Goal: Find contact information: Find contact information

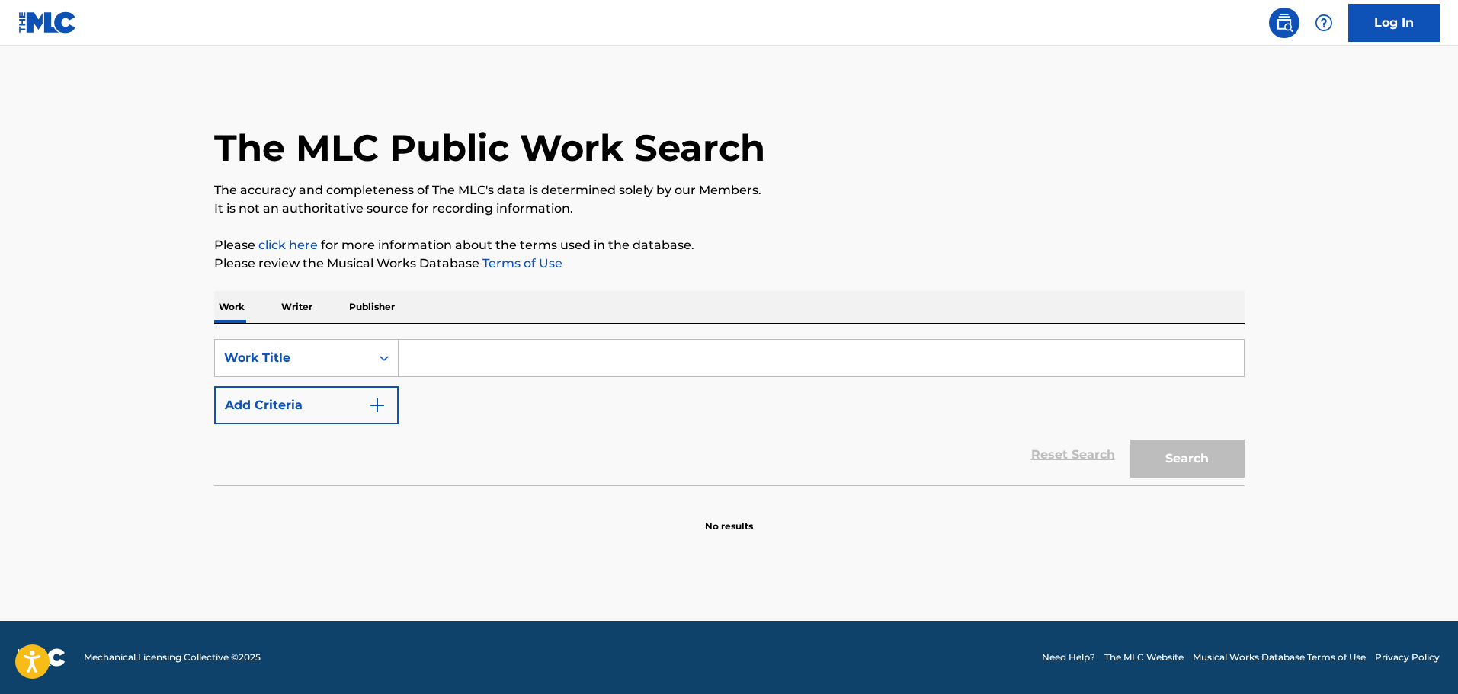
click at [582, 360] on input "Search Form" at bounding box center [821, 358] width 845 height 37
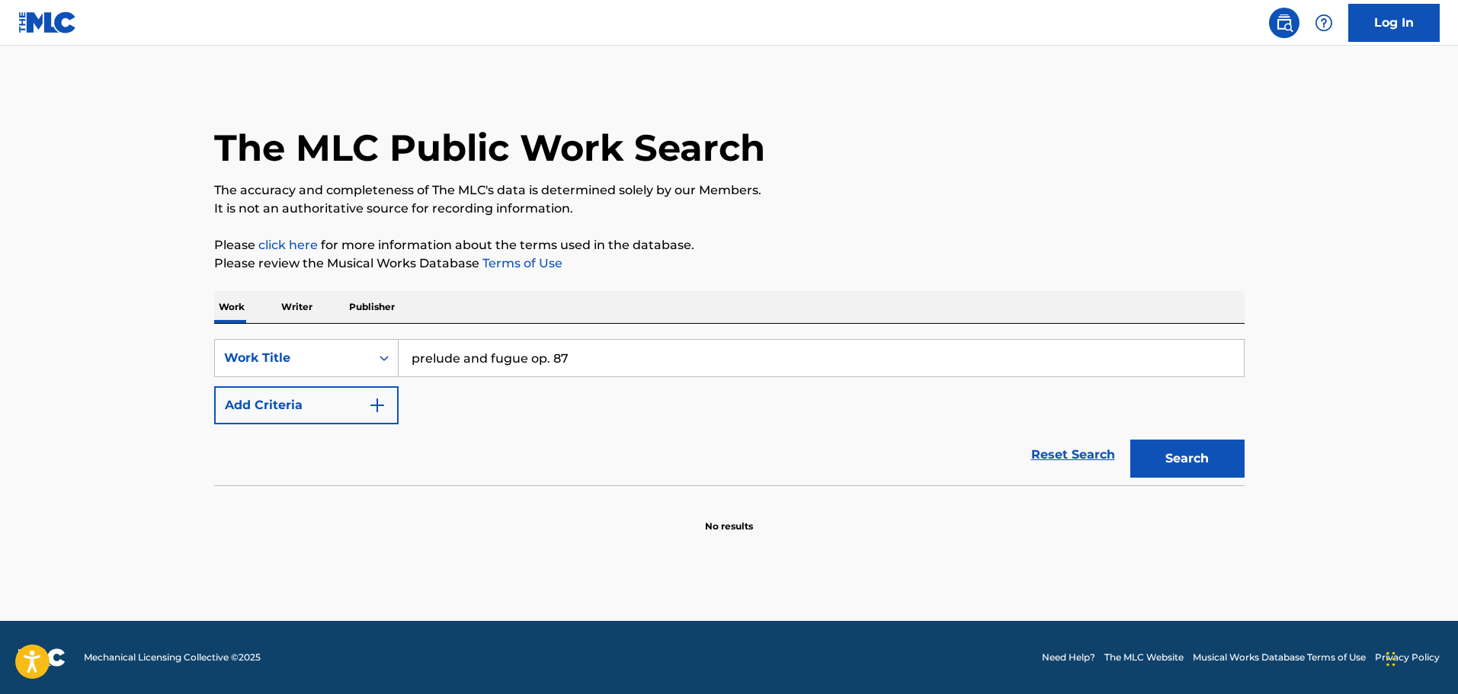
type input "prelude and fugue op. 87"
click at [1130, 440] on button "Search" at bounding box center [1187, 459] width 114 height 38
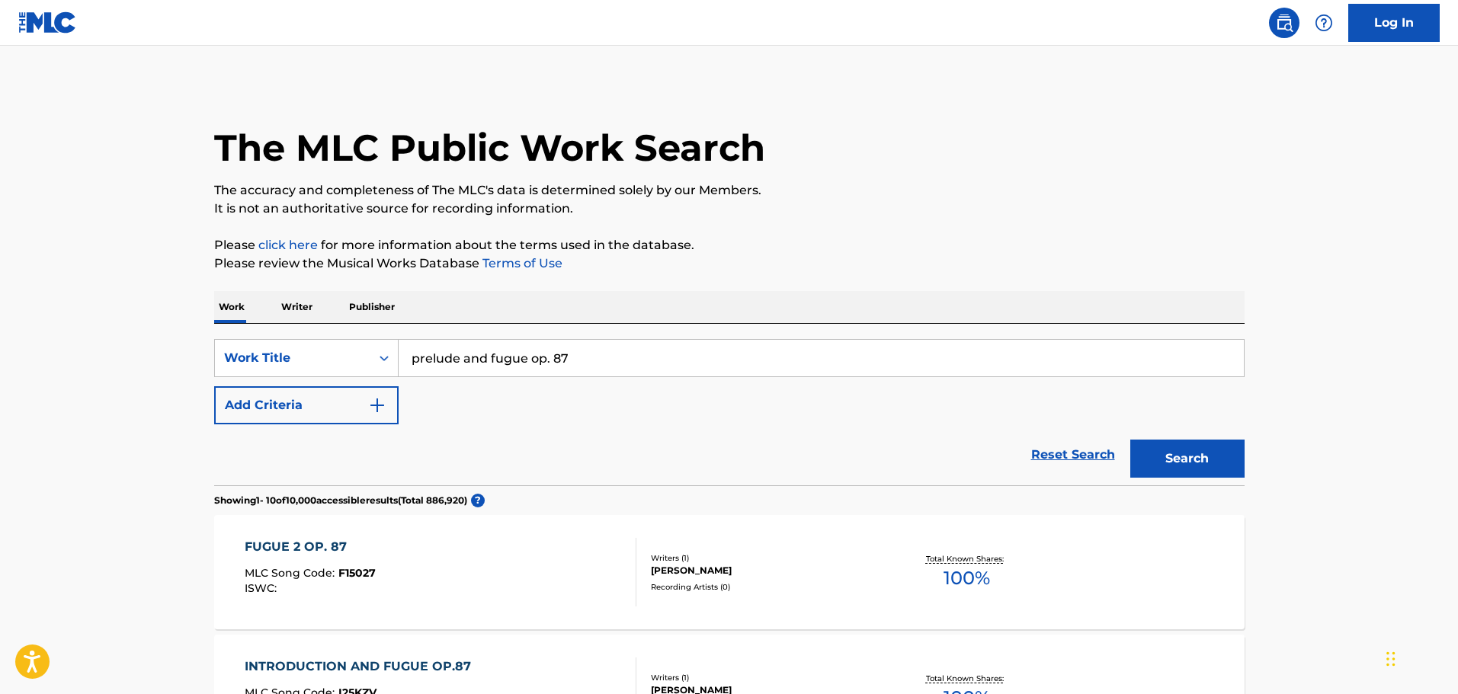
click at [470, 549] on div "FUGUE 2 OP. 87 MLC Song Code : F15027 ISWC :" at bounding box center [441, 572] width 392 height 69
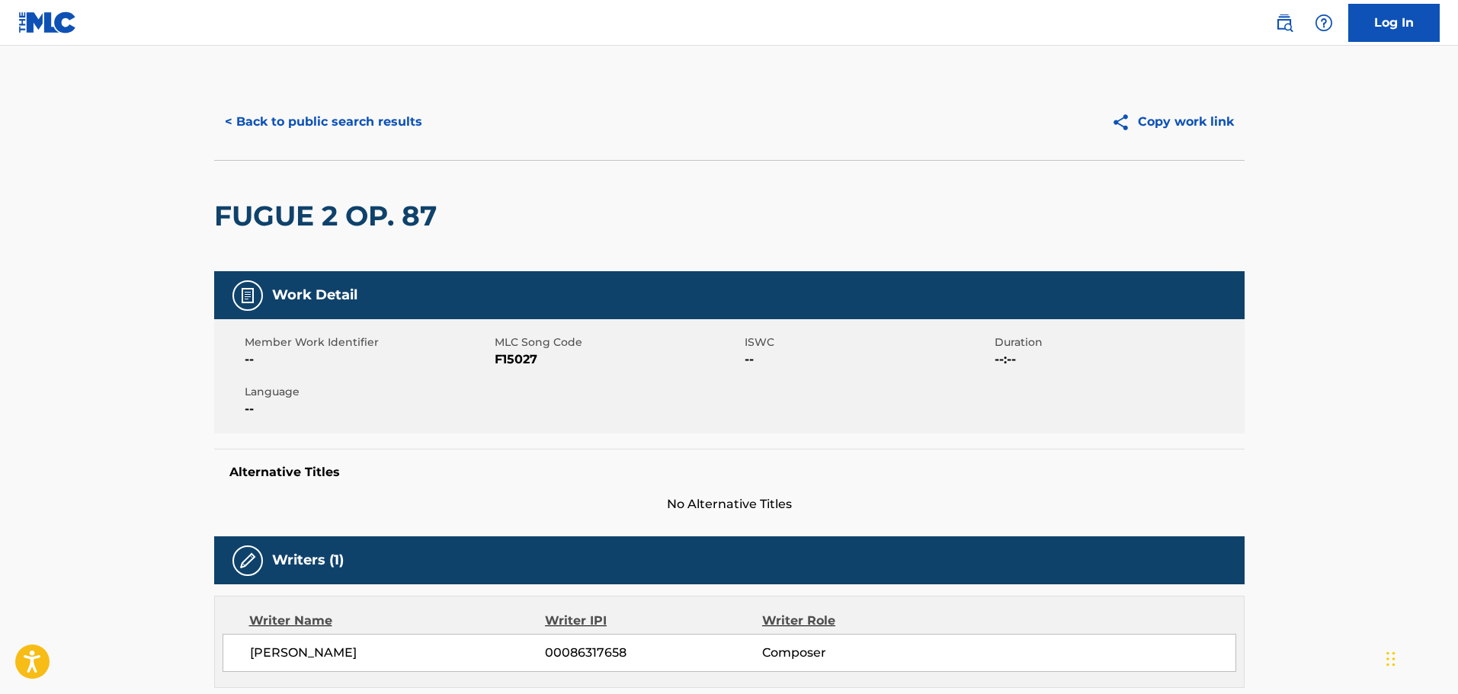
click at [336, 131] on button "< Back to public search results" at bounding box center [323, 122] width 219 height 38
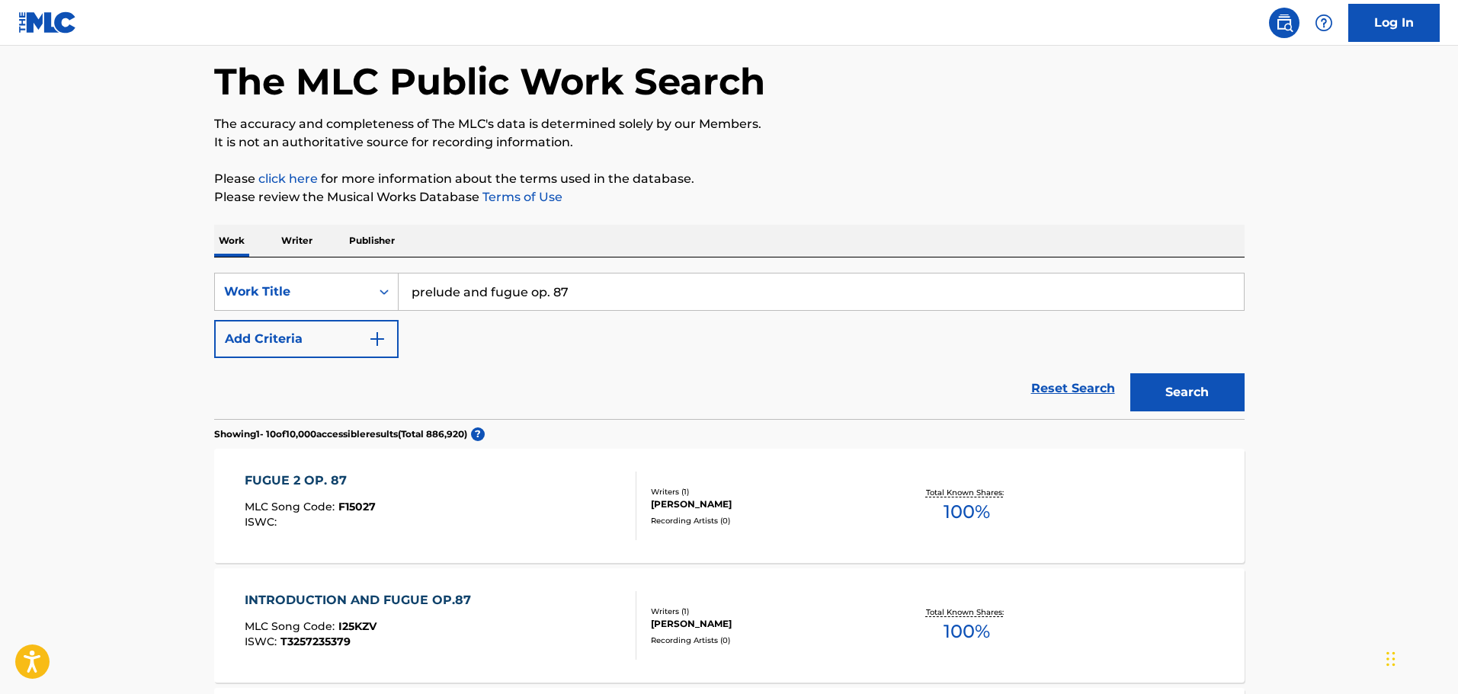
scroll to position [152, 0]
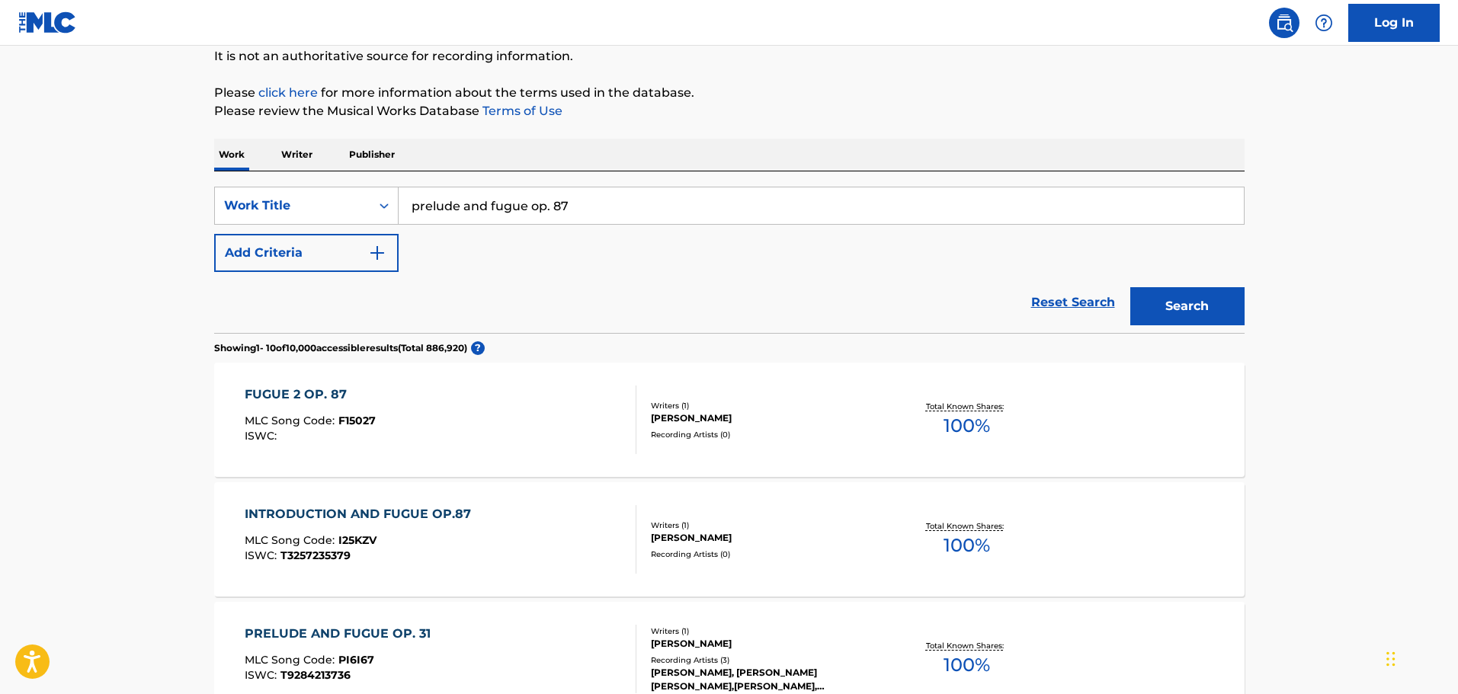
click at [334, 238] on button "Add Criteria" at bounding box center [306, 253] width 184 height 38
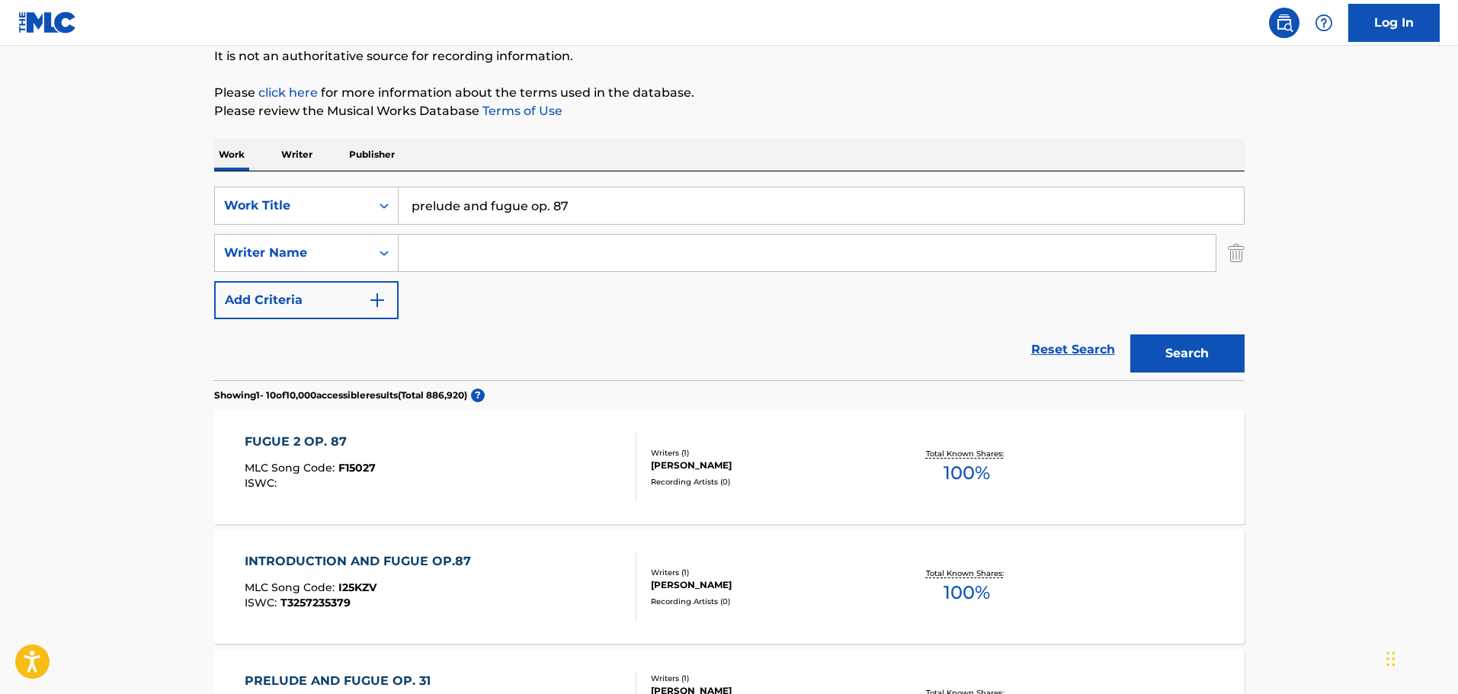
click at [421, 245] on input "Search Form" at bounding box center [807, 253] width 817 height 37
click at [751, 466] on div "[PERSON_NAME]" at bounding box center [766, 466] width 230 height 14
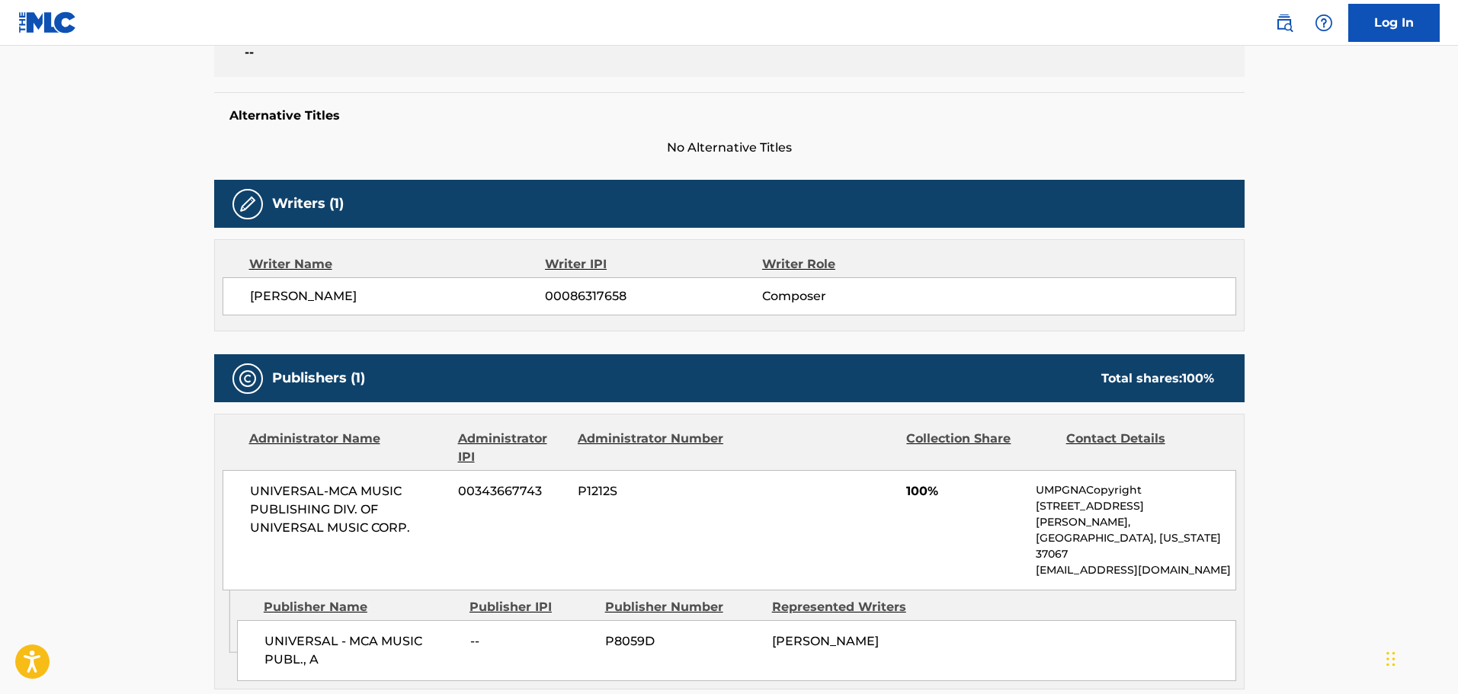
scroll to position [381, 0]
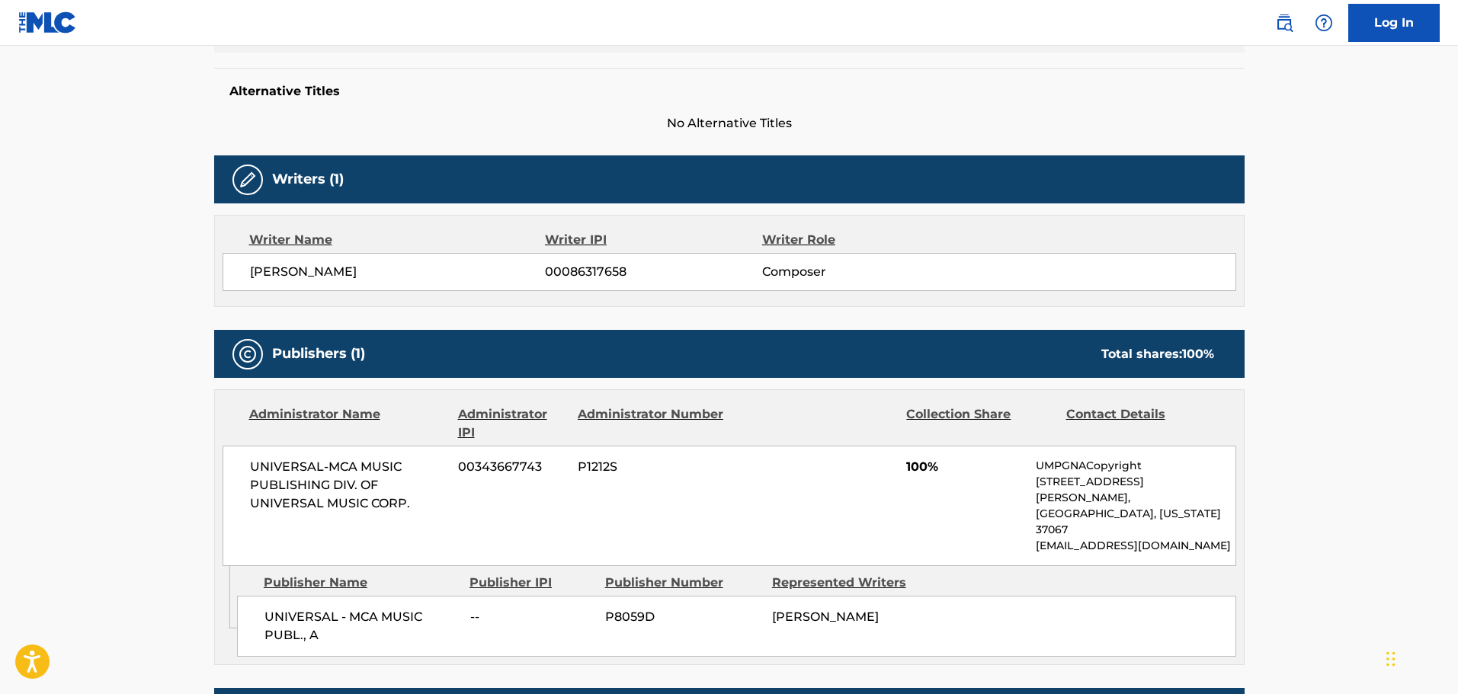
drag, startPoint x: 414, startPoint y: 269, endPoint x: 215, endPoint y: 270, distance: 198.9
click at [215, 270] on div "Writer Name Writer IPI Writer Role [PERSON_NAME] 00086317658 Composer" at bounding box center [729, 261] width 1030 height 92
copy span "[PERSON_NAME]"
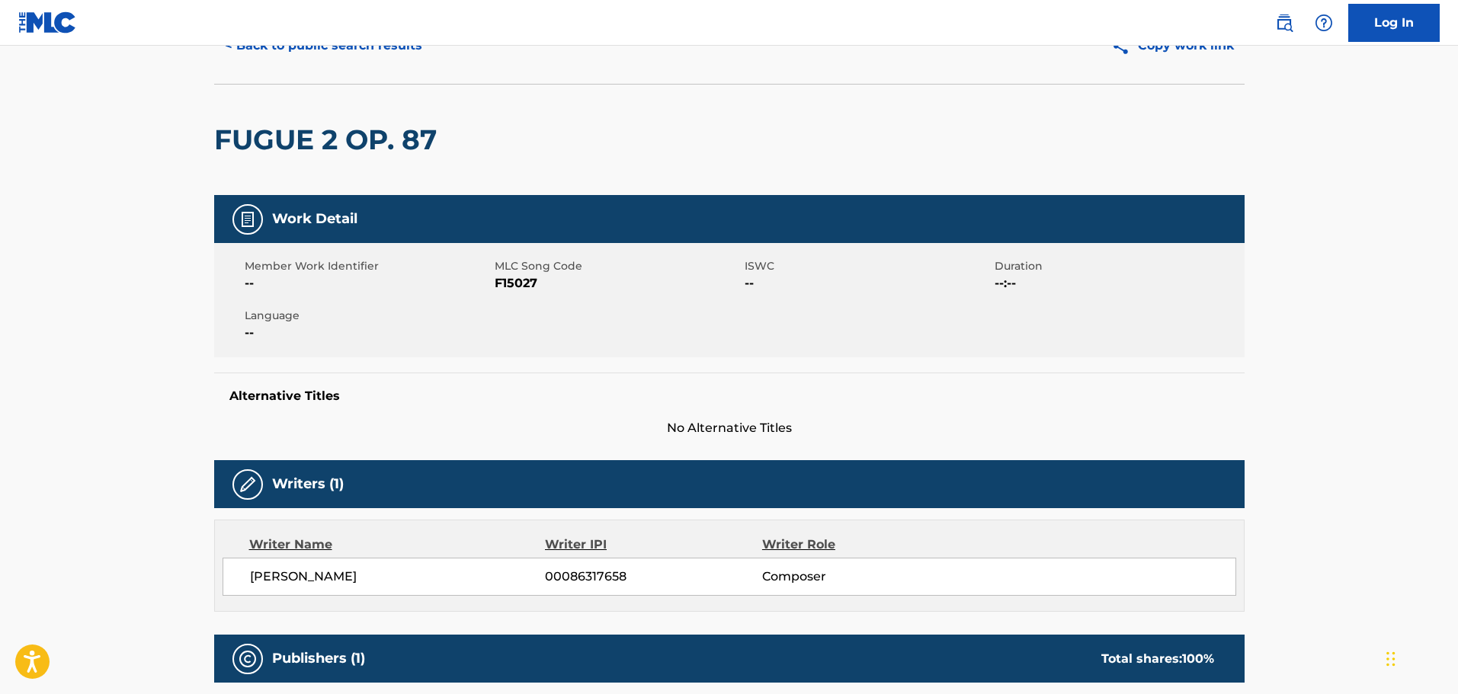
scroll to position [0, 0]
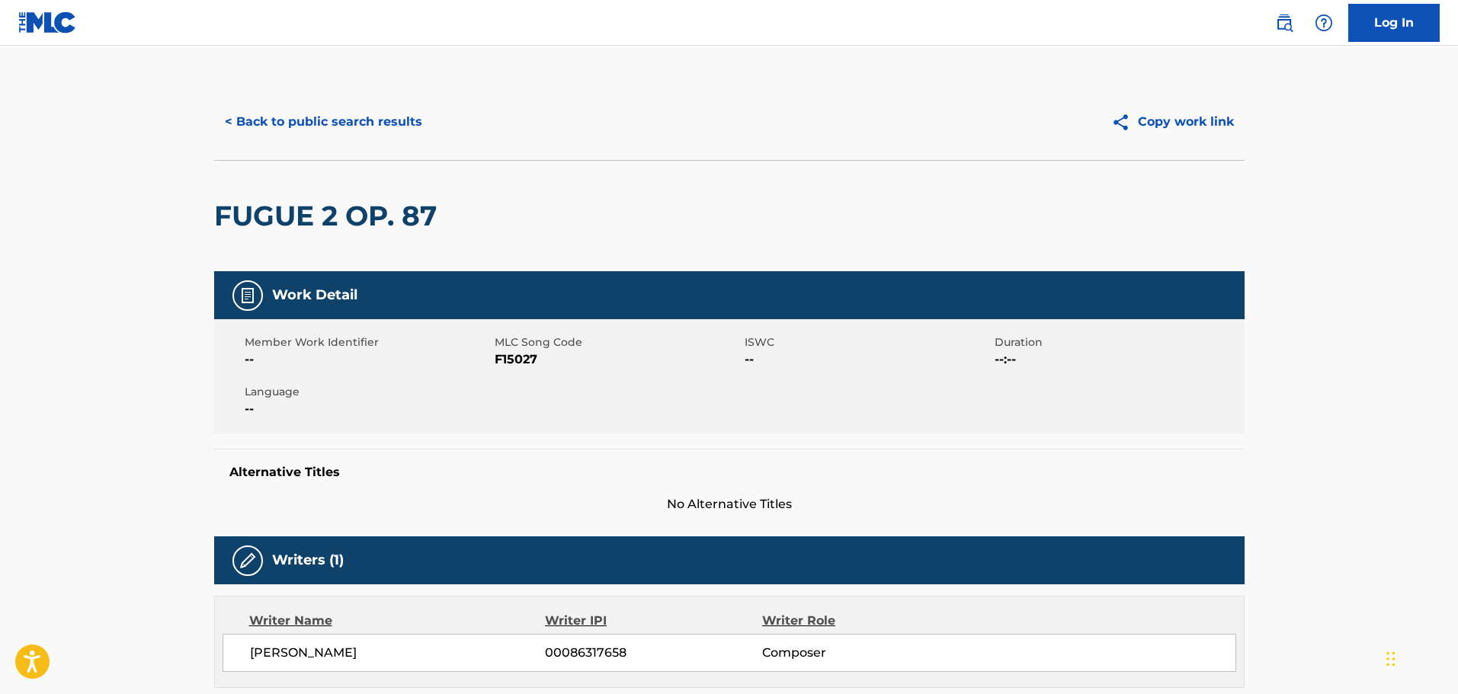
click at [323, 138] on button "< Back to public search results" at bounding box center [323, 122] width 219 height 38
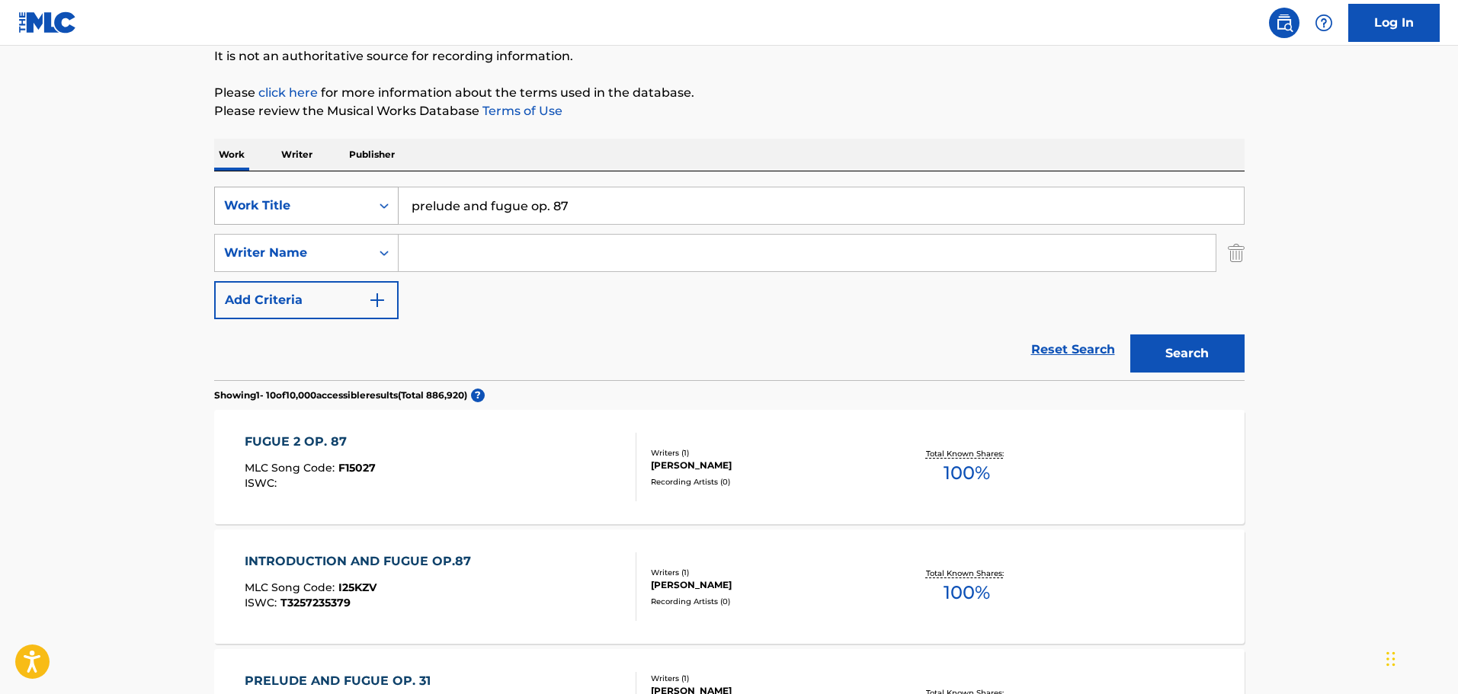
click at [344, 210] on div "Work Title" at bounding box center [292, 206] width 137 height 18
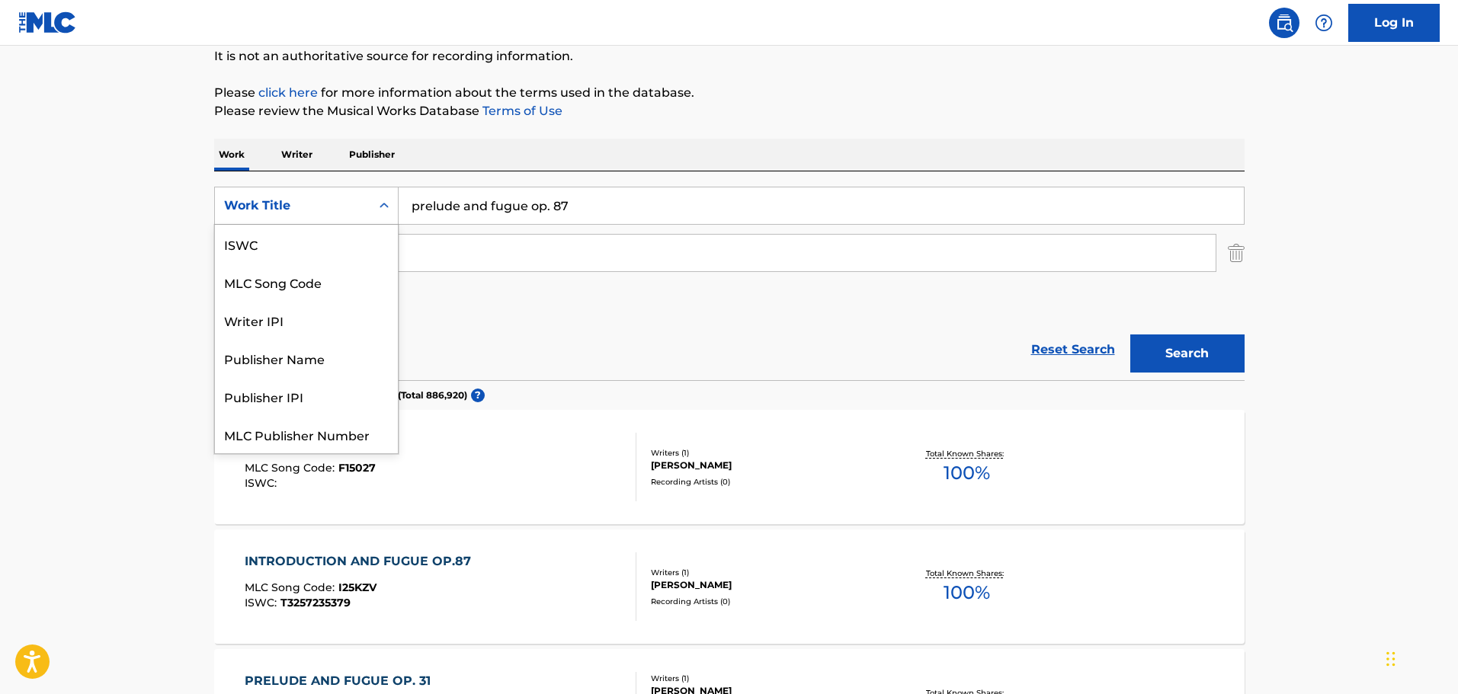
scroll to position [38, 0]
drag, startPoint x: 520, startPoint y: 271, endPoint x: 527, endPoint y: 267, distance: 7.8
click at [520, 271] on div "Search Form" at bounding box center [808, 253] width 818 height 38
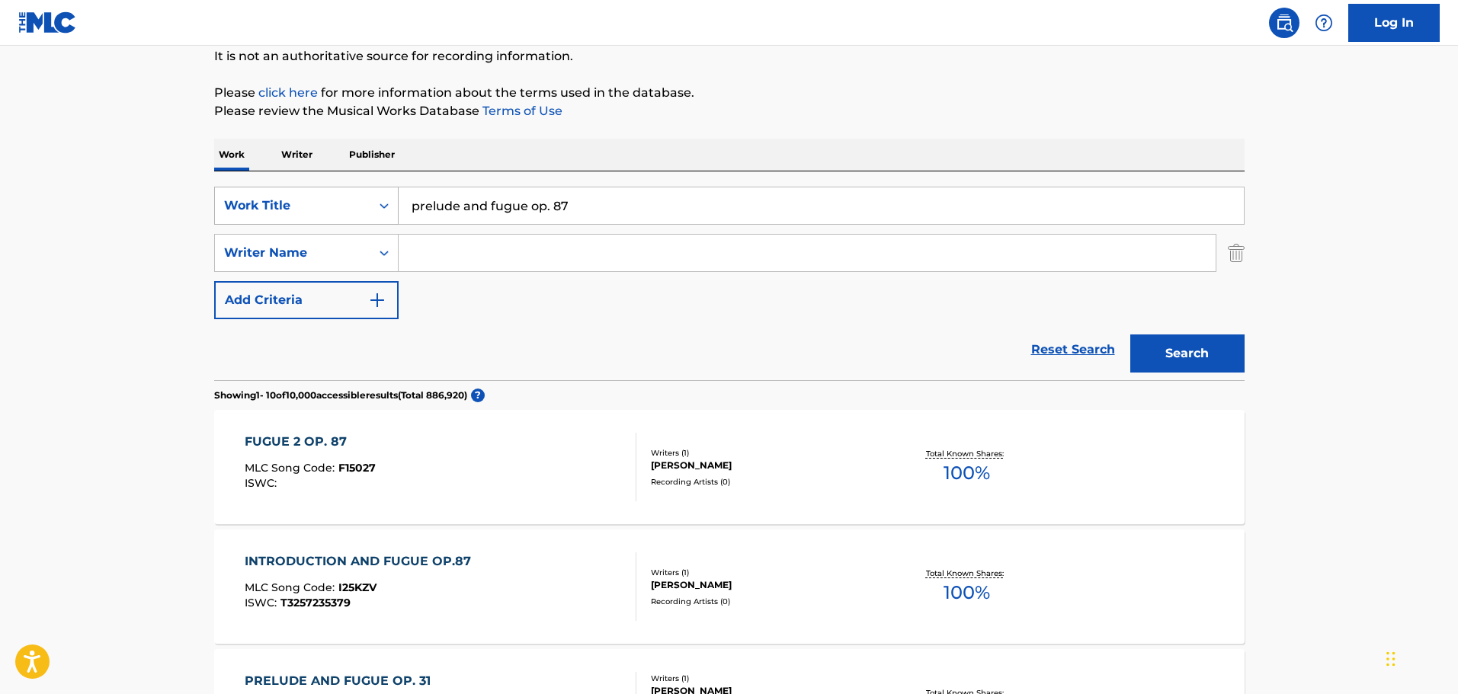
drag, startPoint x: 618, startPoint y: 209, endPoint x: 363, endPoint y: 200, distance: 254.6
click at [373, 207] on div "SearchWithCriteria729432d9-9d79-4b1a-bc48-866cd1e6f0df Work Title prelude and f…" at bounding box center [729, 206] width 1030 height 38
click at [550, 250] on input "Search Form" at bounding box center [807, 253] width 817 height 37
paste input "[PERSON_NAME]"
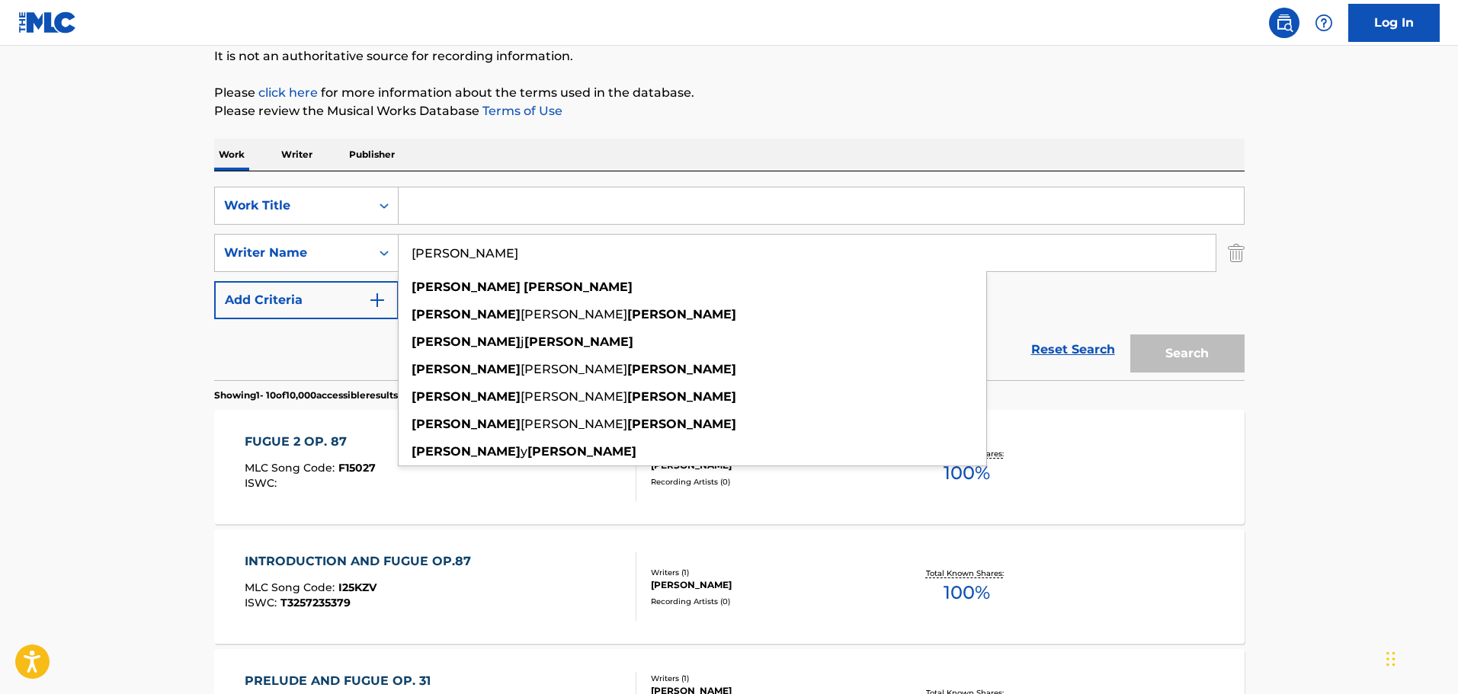
type input "[PERSON_NAME]"
click at [1225, 314] on div "SearchWithCriteria729432d9-9d79-4b1a-bc48-866cd1e6f0df Work Title SearchWithCri…" at bounding box center [729, 253] width 1030 height 133
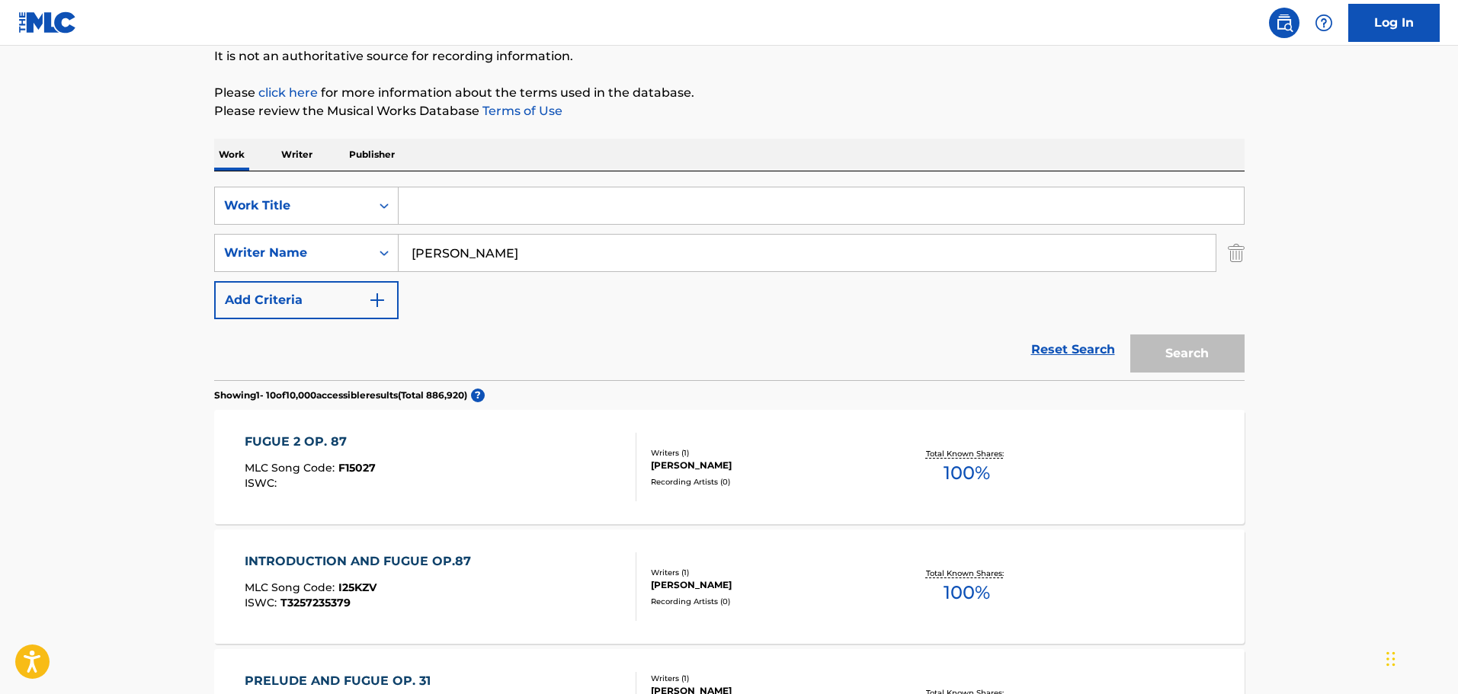
click at [1188, 345] on div "Search" at bounding box center [1183, 349] width 122 height 61
click at [687, 200] on input "Search Form" at bounding box center [821, 205] width 845 height 37
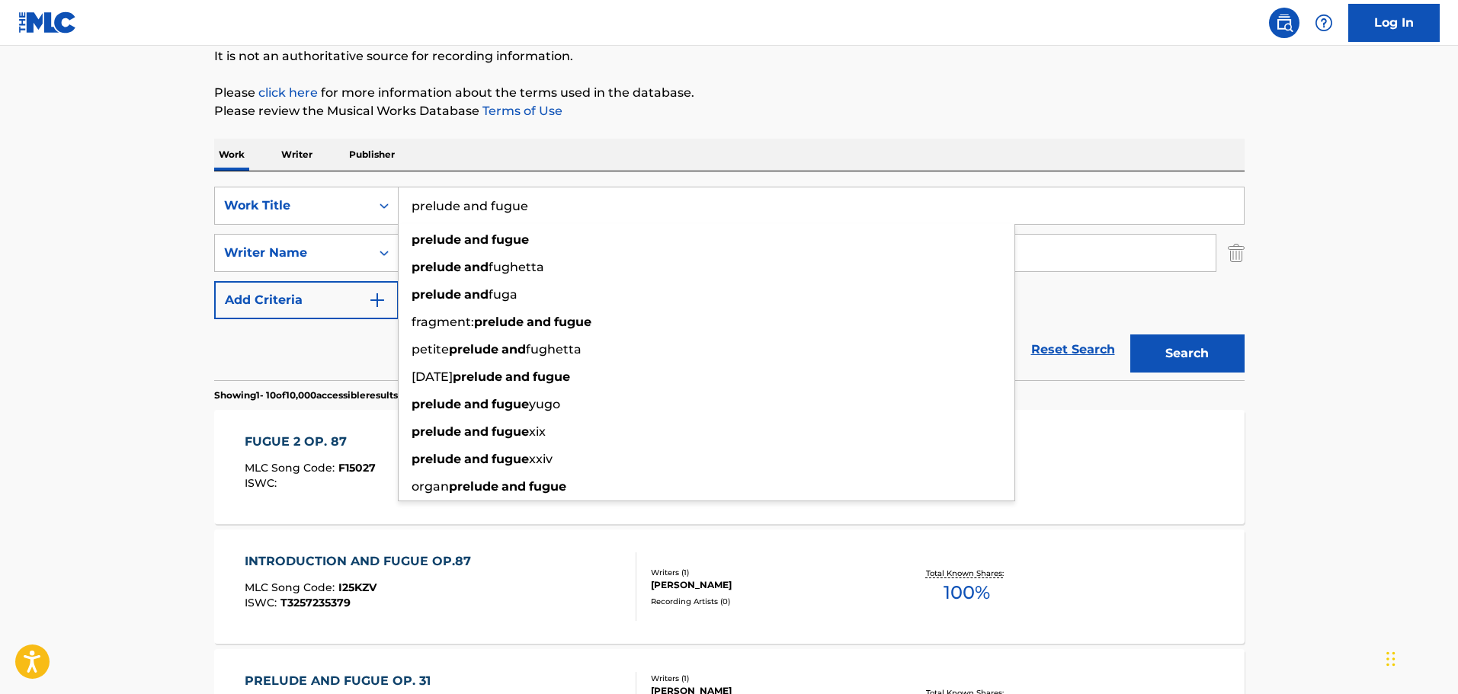
type input "prelude and fugue"
click at [1130, 335] on button "Search" at bounding box center [1187, 354] width 114 height 38
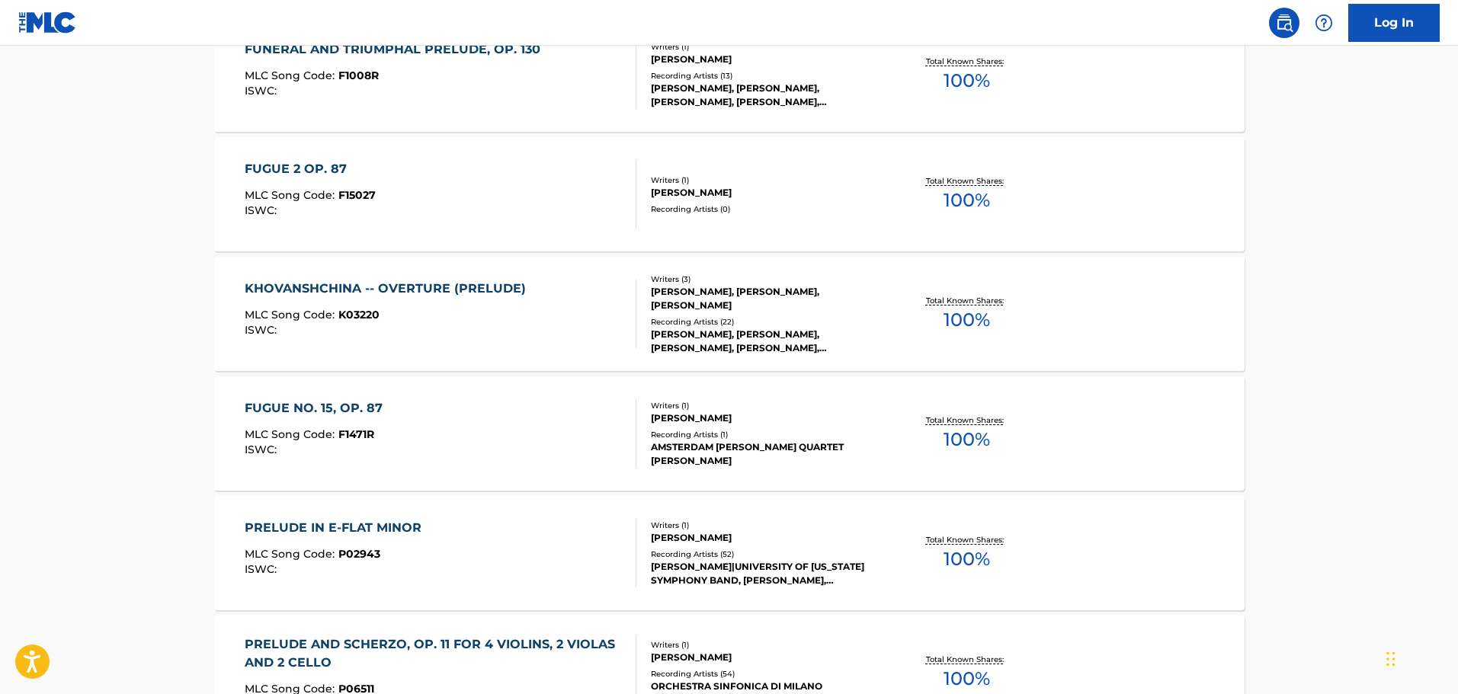
scroll to position [914, 0]
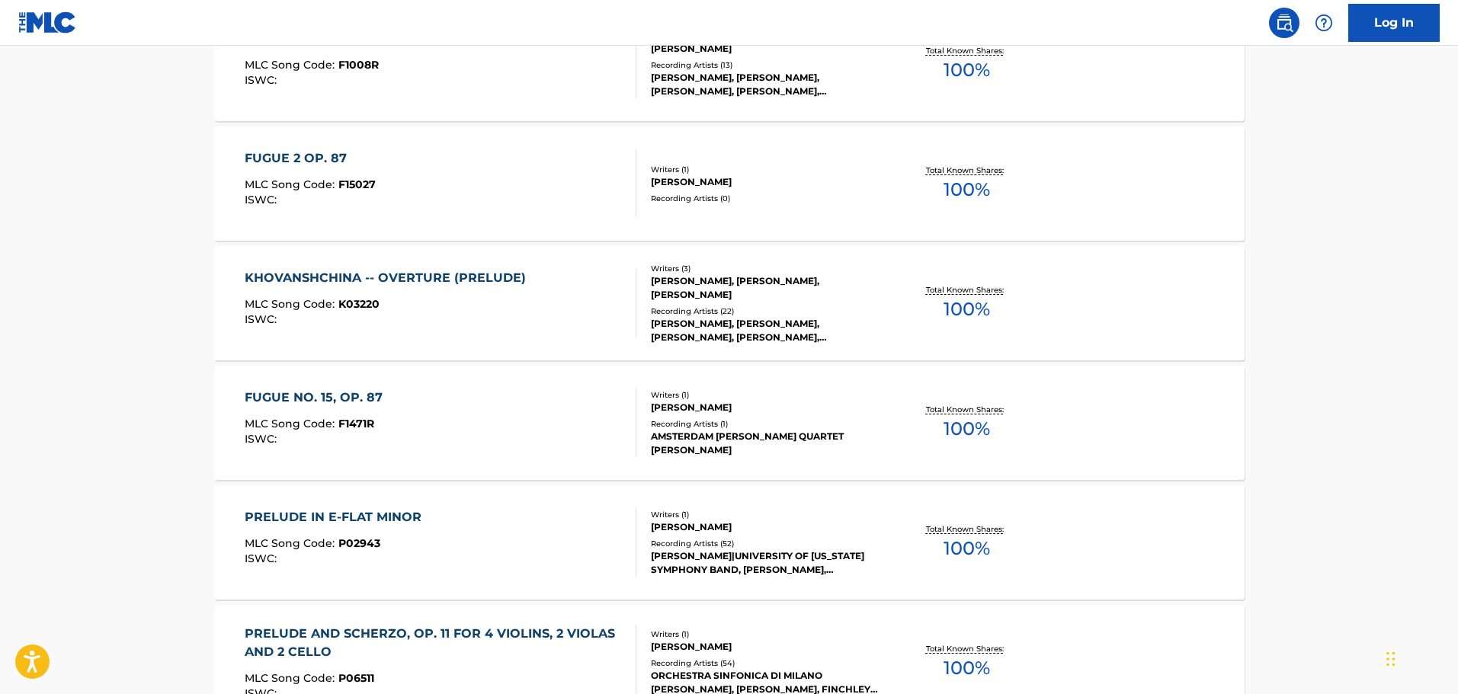
click at [486, 413] on div "FUGUE NO. 15, OP. 87 MLC Song Code : F1471R ISWC :" at bounding box center [441, 423] width 392 height 69
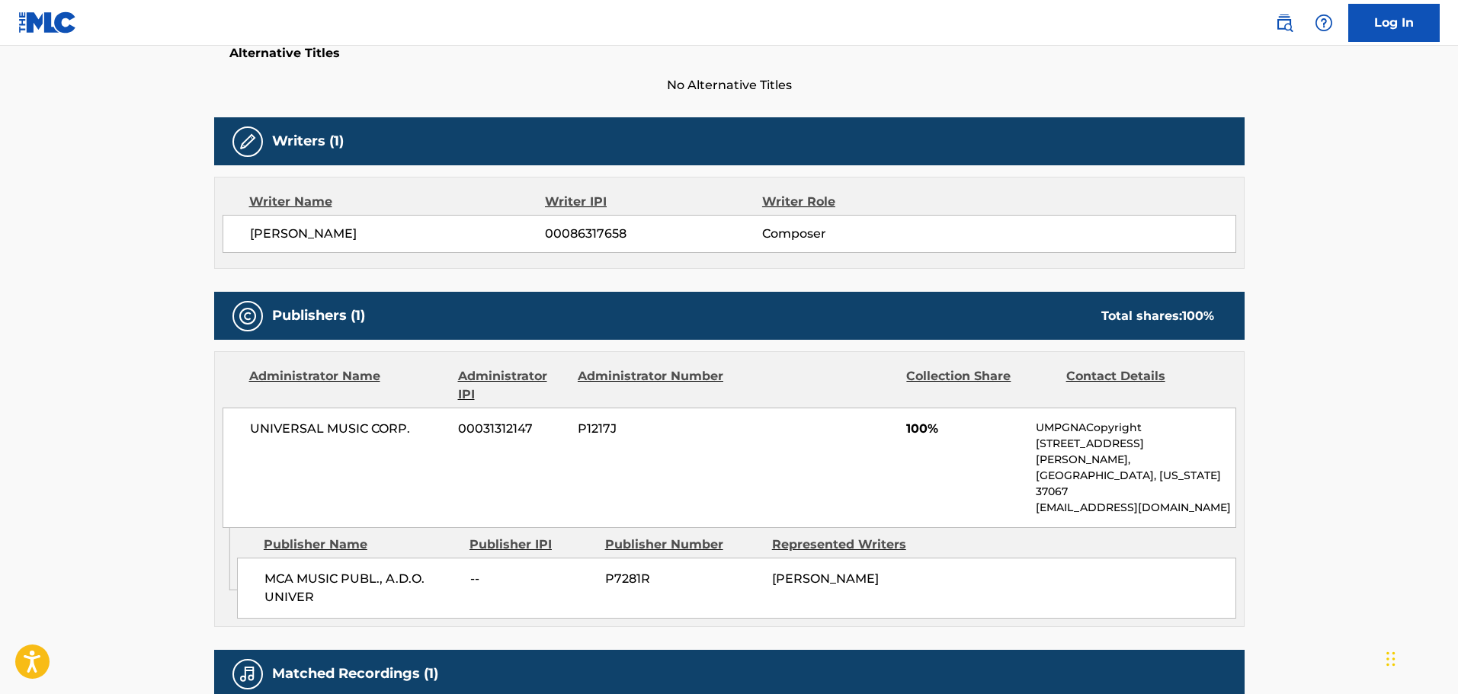
scroll to position [457, 0]
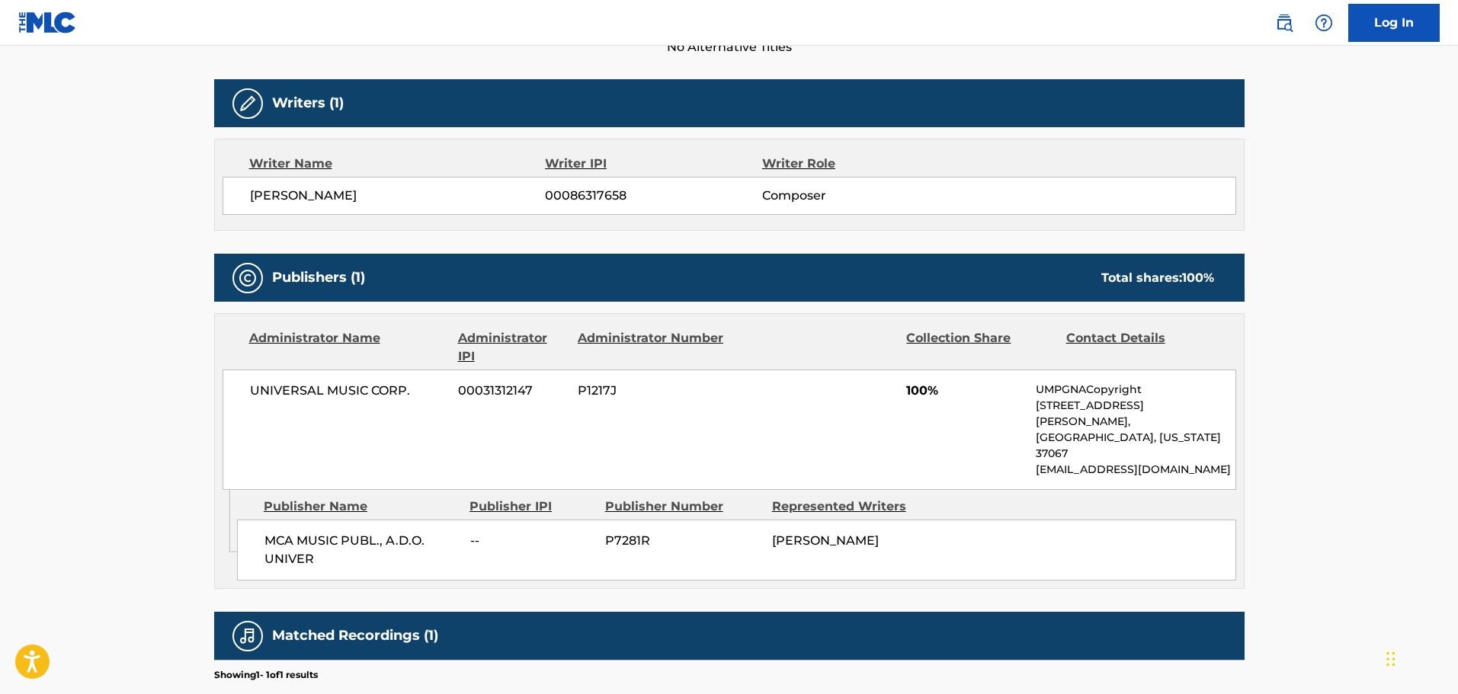
click at [785, 401] on div "UNIVERSAL MUSIC CORP. 00031312147 P1217J 100% UMPGNACopyright [STREET_ADDRESS][…" at bounding box center [729, 430] width 1013 height 120
drag, startPoint x: 1039, startPoint y: 442, endPoint x: 1189, endPoint y: 440, distance: 150.9
click at [1189, 462] on p "[EMAIL_ADDRESS][DOMAIN_NAME]" at bounding box center [1135, 470] width 199 height 16
copy p "[EMAIL_ADDRESS][DOMAIN_NAME]"
